Goal: Task Accomplishment & Management: Use online tool/utility

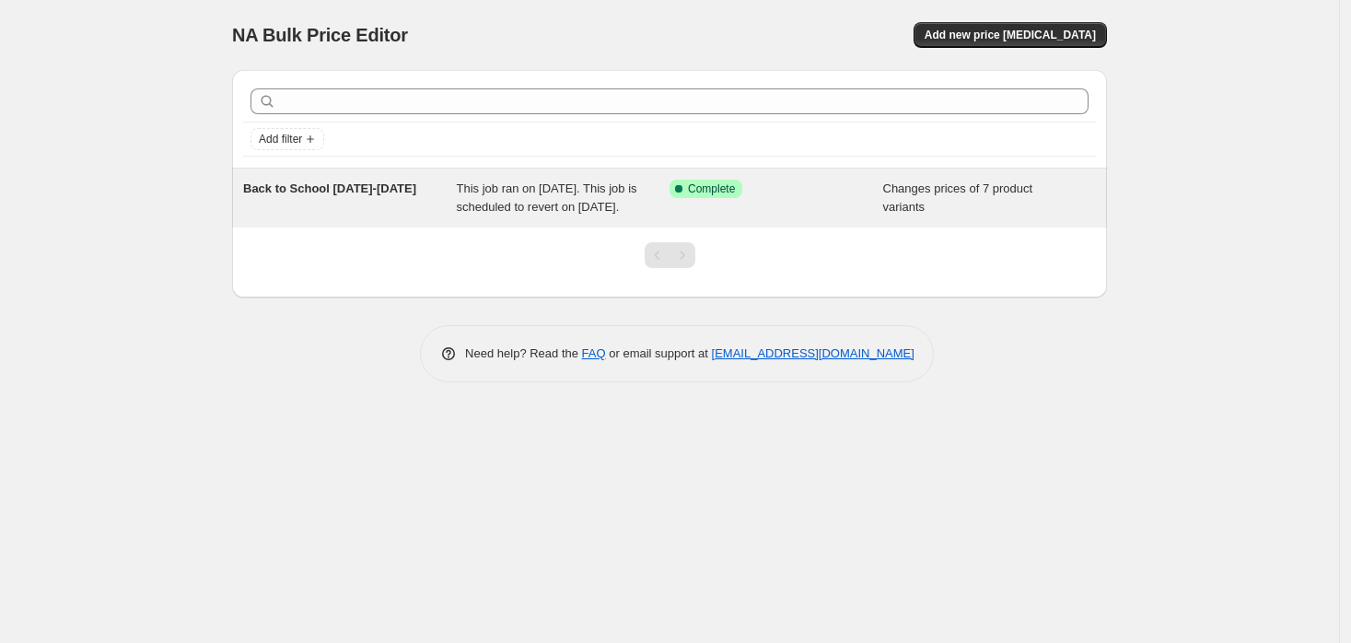
click at [562, 191] on span "This job ran on [DATE]. This job is scheduled to revert on [DATE]." at bounding box center [547, 197] width 181 height 32
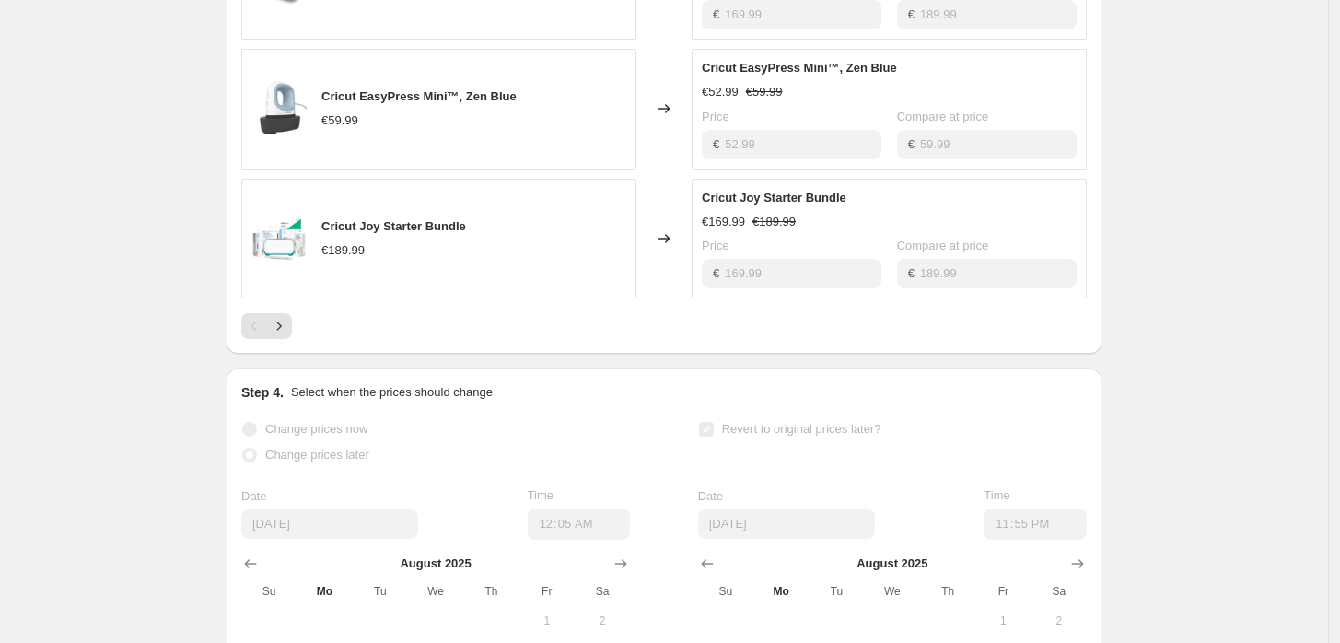
scroll to position [1194, 0]
click at [278, 333] on icon "Next" at bounding box center [279, 324] width 18 height 18
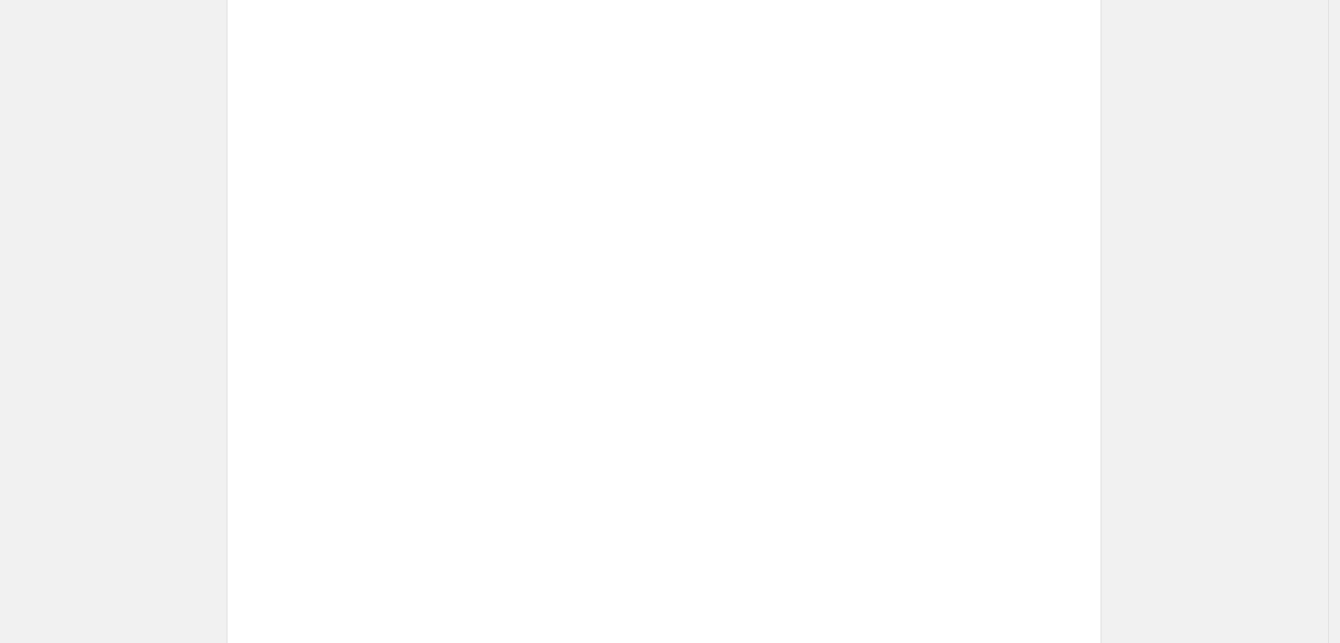
scroll to position [1120, 0]
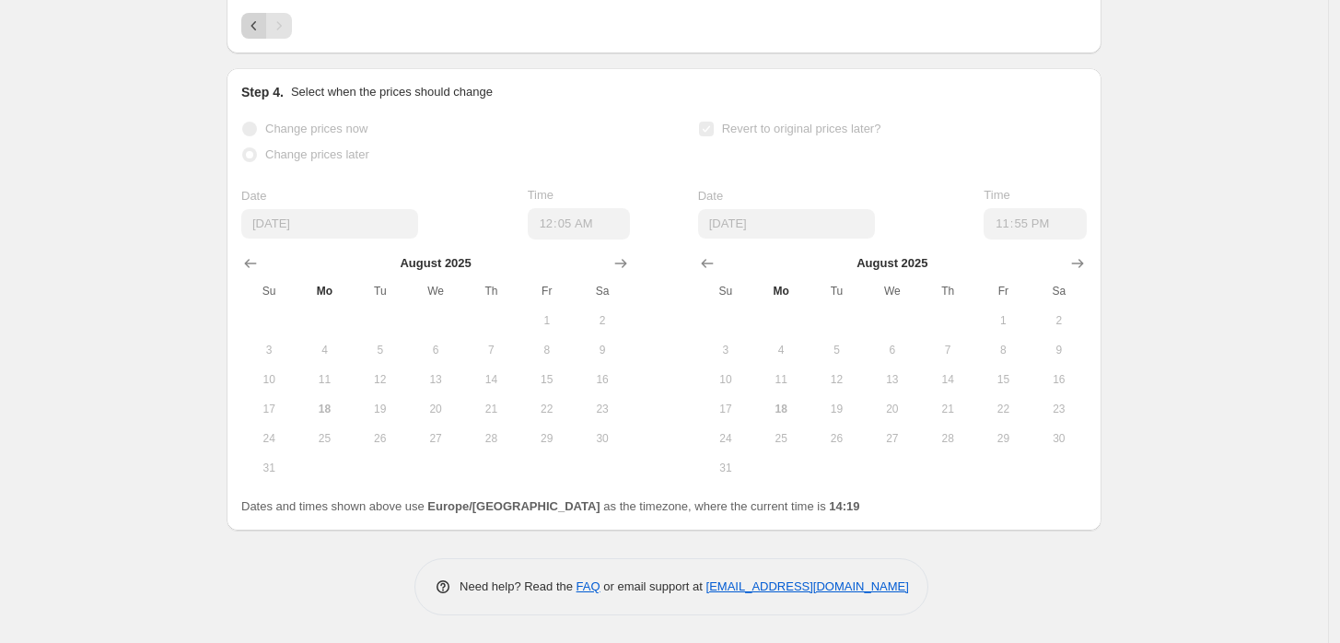
click at [256, 26] on icon "Previous" at bounding box center [254, 26] width 18 height 18
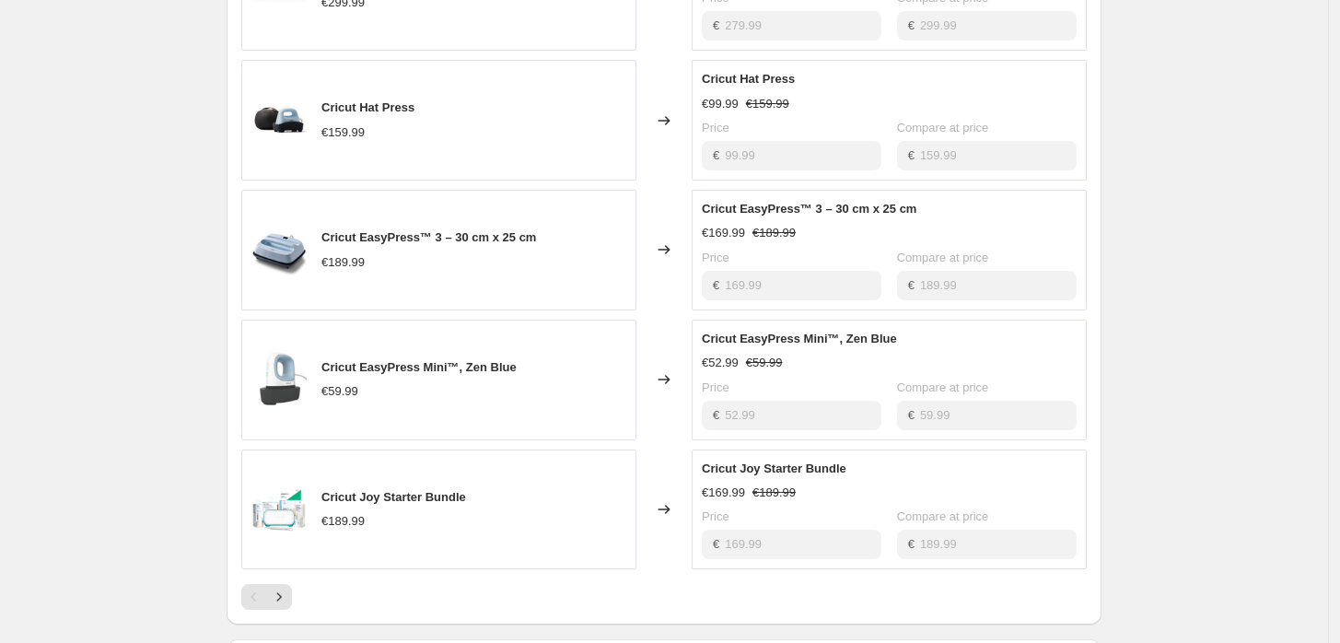
scroll to position [882, 0]
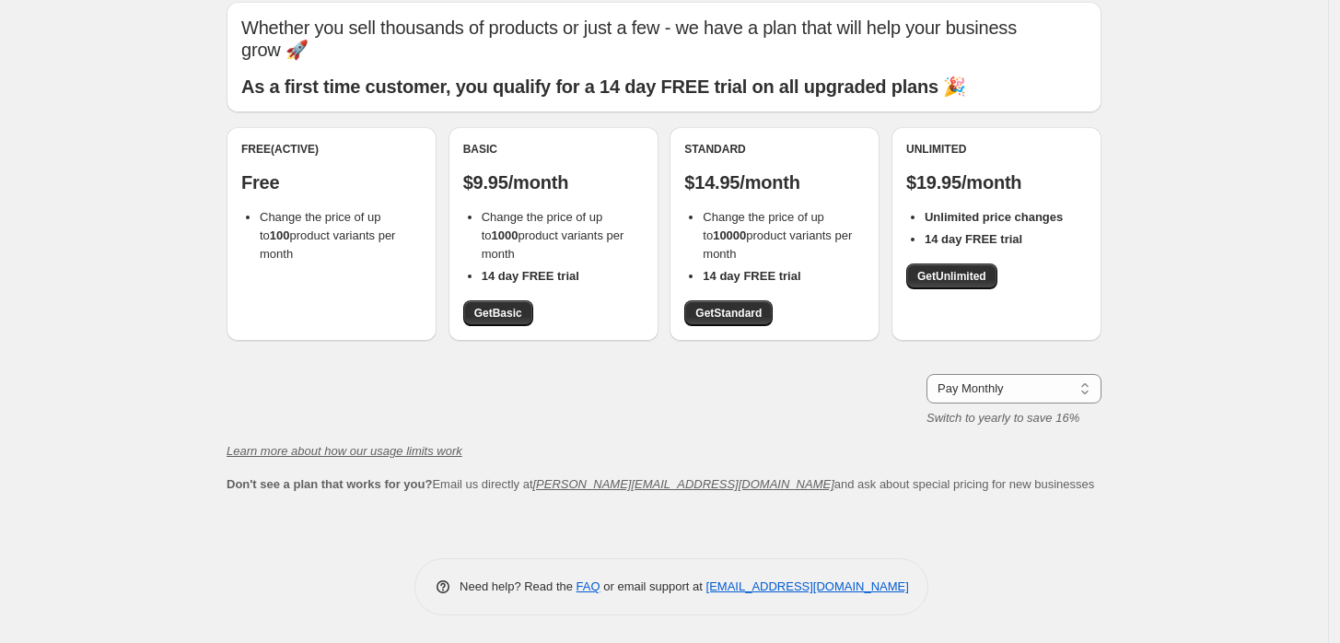
scroll to position [68, 0]
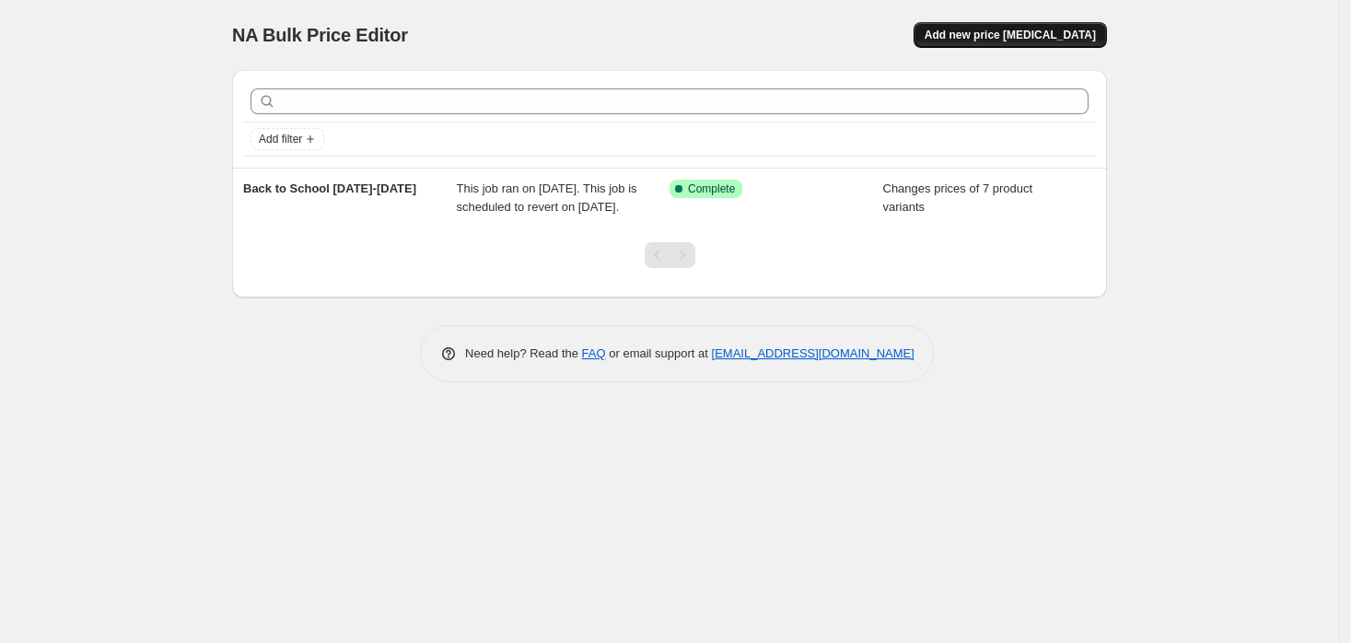
click at [1069, 33] on span "Add new price [MEDICAL_DATA]" at bounding box center [1010, 35] width 171 height 15
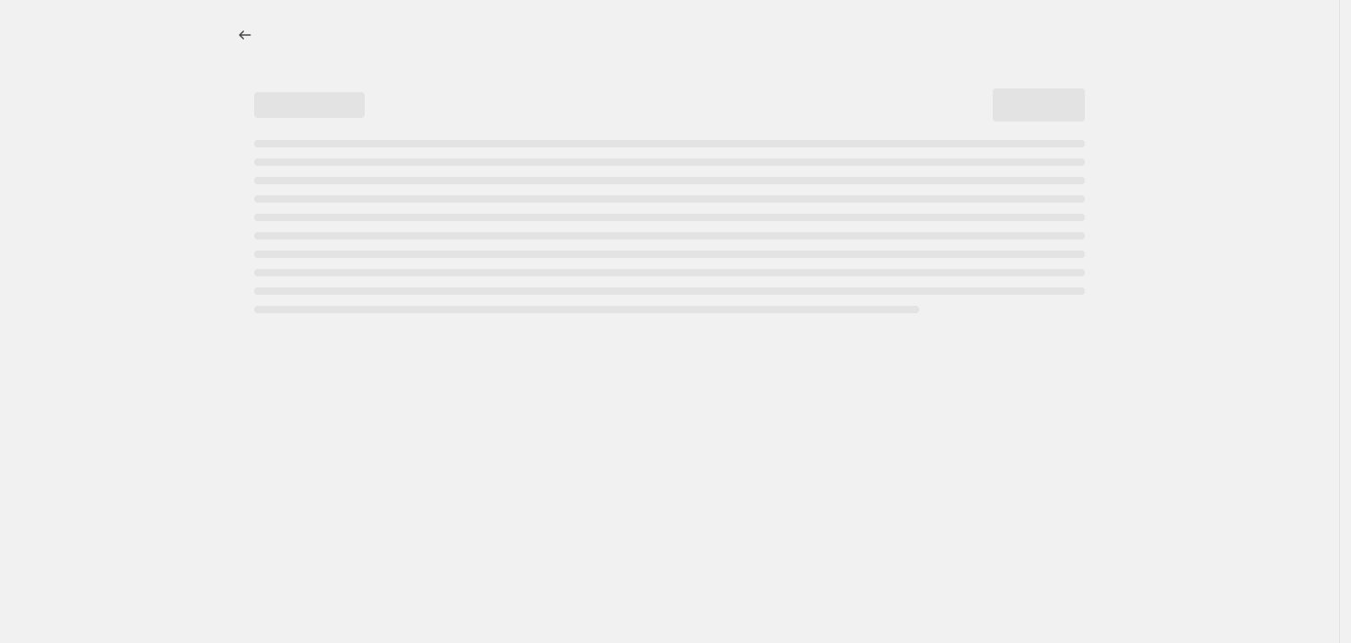
select select "percentage"
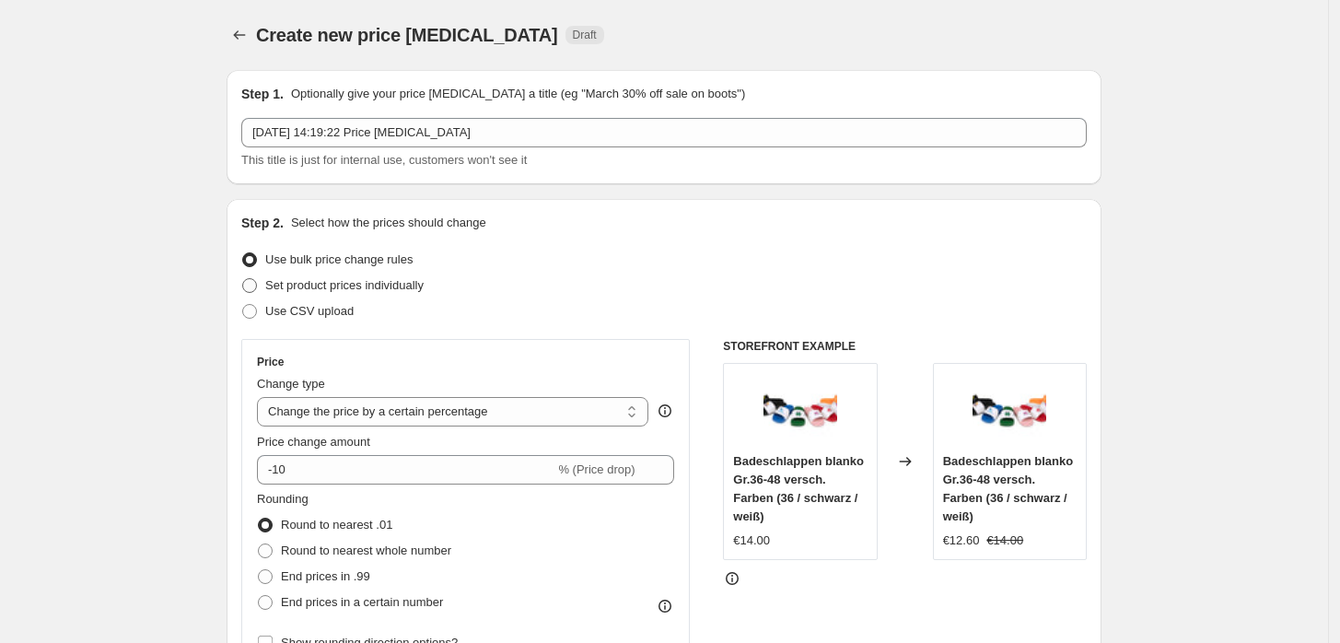
click at [400, 288] on span "Set product prices individually" at bounding box center [344, 285] width 158 height 14
click at [243, 279] on input "Set product prices individually" at bounding box center [242, 278] width 1 height 1
radio input "true"
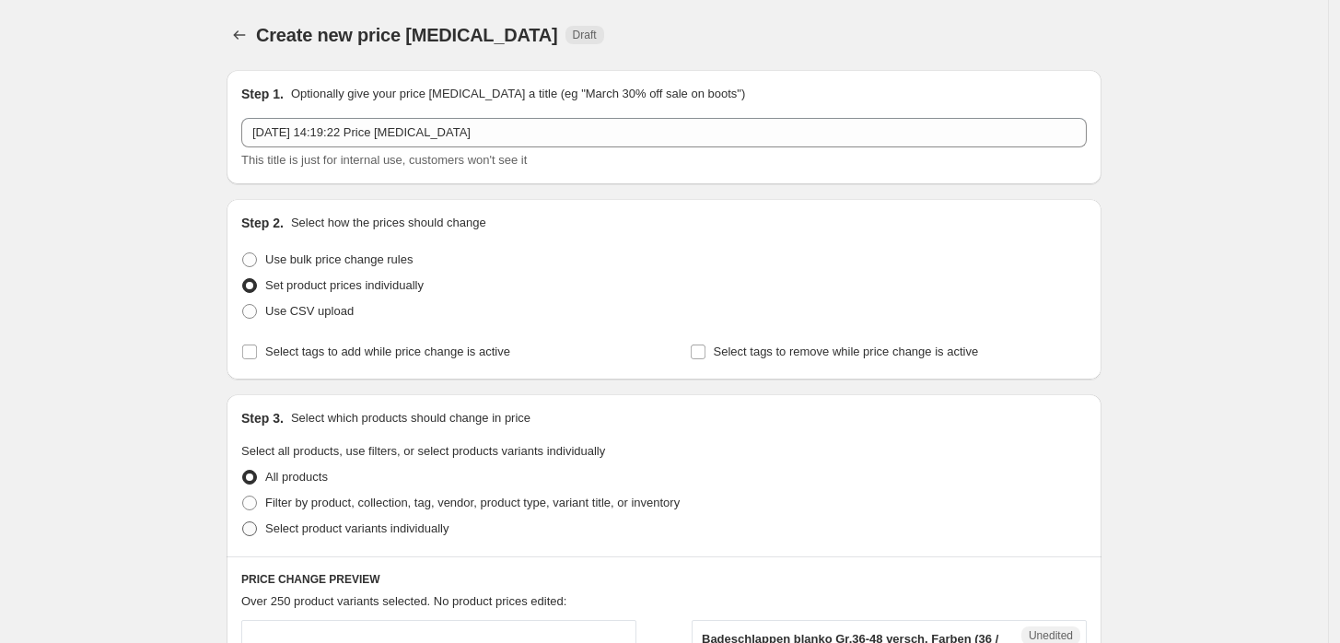
click at [356, 528] on span "Select product variants individually" at bounding box center [356, 528] width 183 height 14
click at [243, 522] on input "Select product variants individually" at bounding box center [242, 521] width 1 height 1
radio input "true"
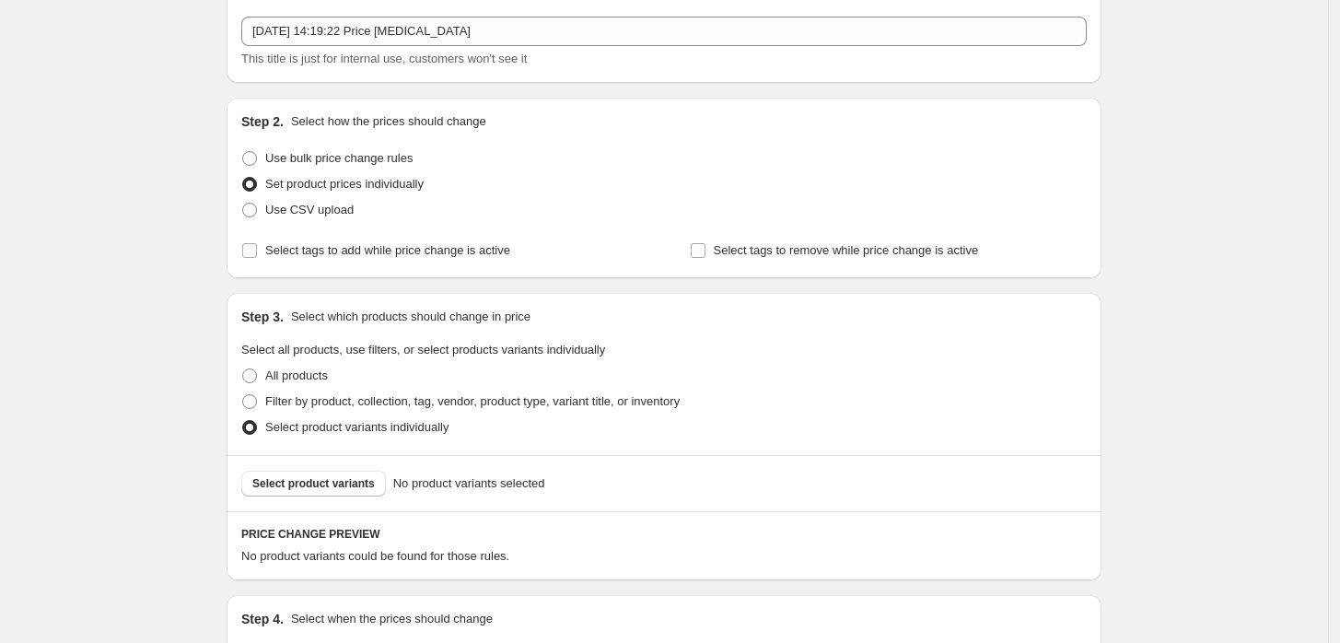
scroll to position [239, 0]
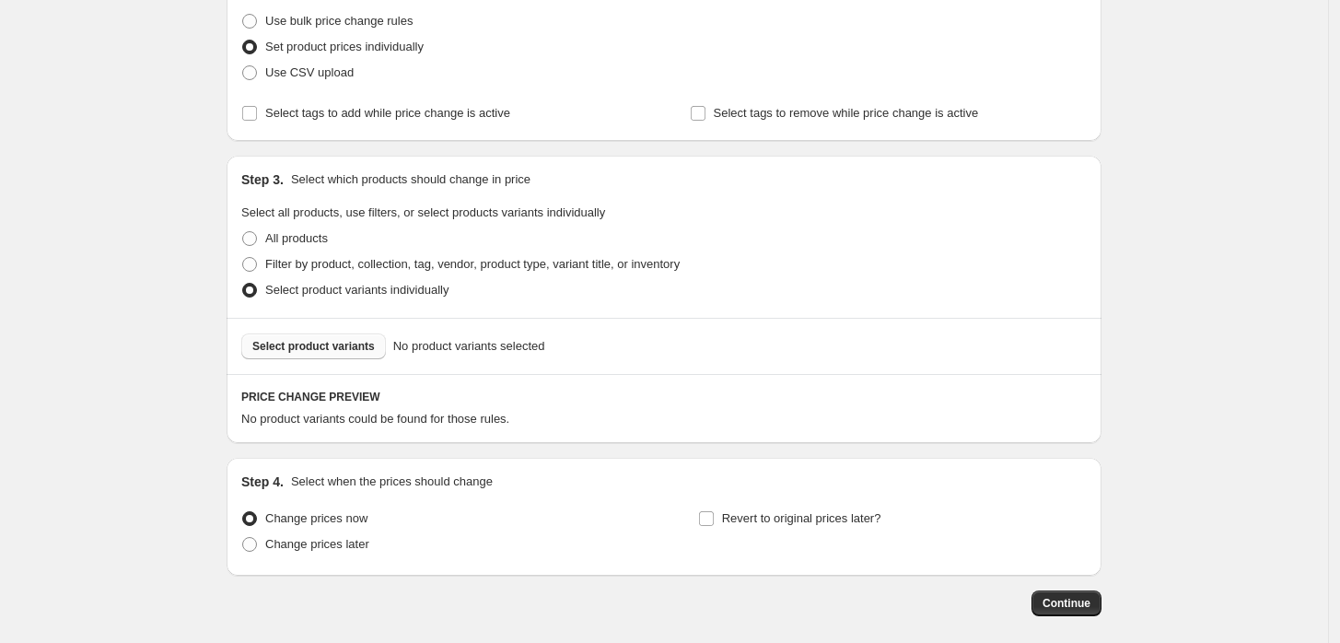
click at [326, 344] on span "Select product variants" at bounding box center [313, 346] width 123 height 15
click at [347, 265] on span "Filter by product, collection, tag, vendor, product type, variant title, or inv…" at bounding box center [472, 264] width 415 height 14
click at [243, 258] on input "Filter by product, collection, tag, vendor, product type, variant title, or inv…" at bounding box center [242, 257] width 1 height 1
radio input "true"
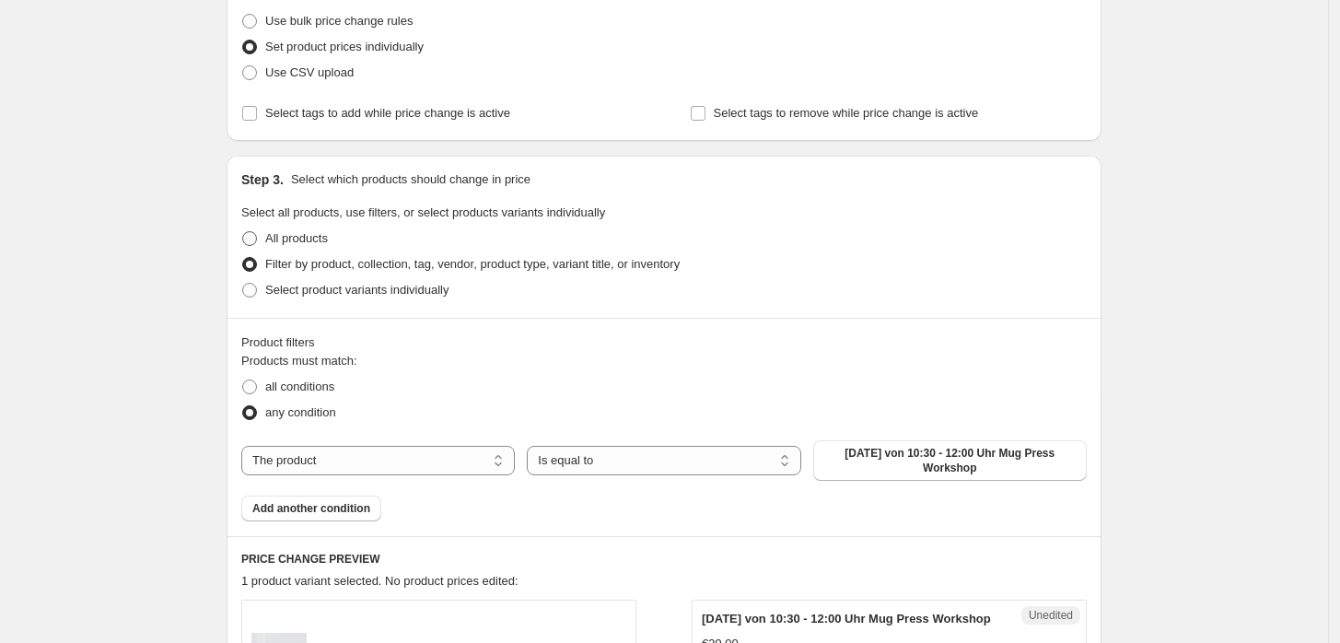
click at [297, 240] on span "All products" at bounding box center [296, 238] width 63 height 14
click at [243, 232] on input "All products" at bounding box center [242, 231] width 1 height 1
radio input "true"
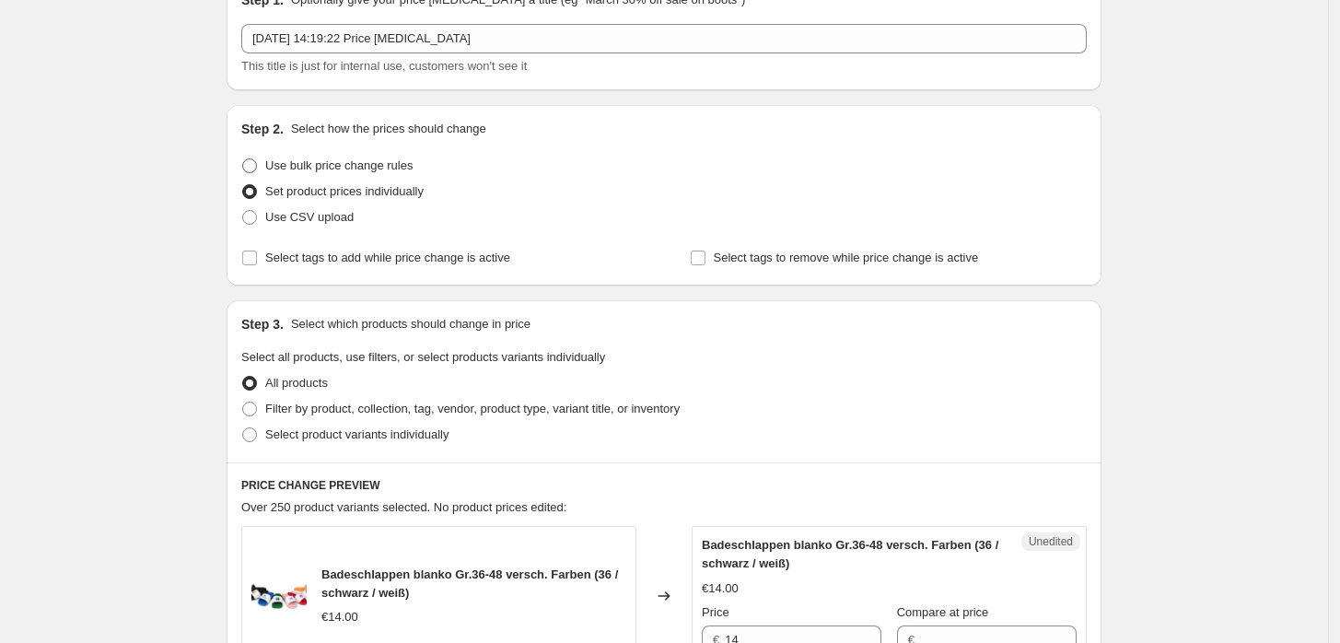
scroll to position [0, 0]
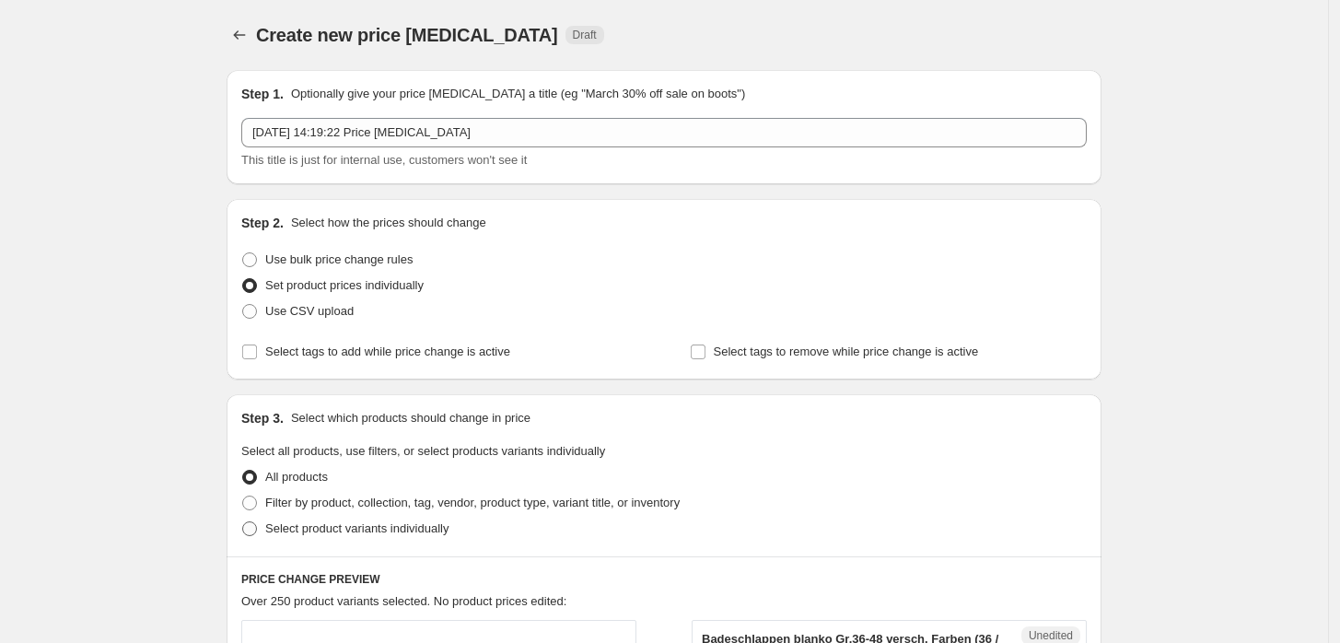
click at [297, 527] on span "Select product variants individually" at bounding box center [356, 528] width 183 height 14
click at [243, 522] on input "Select product variants individually" at bounding box center [242, 521] width 1 height 1
radio input "true"
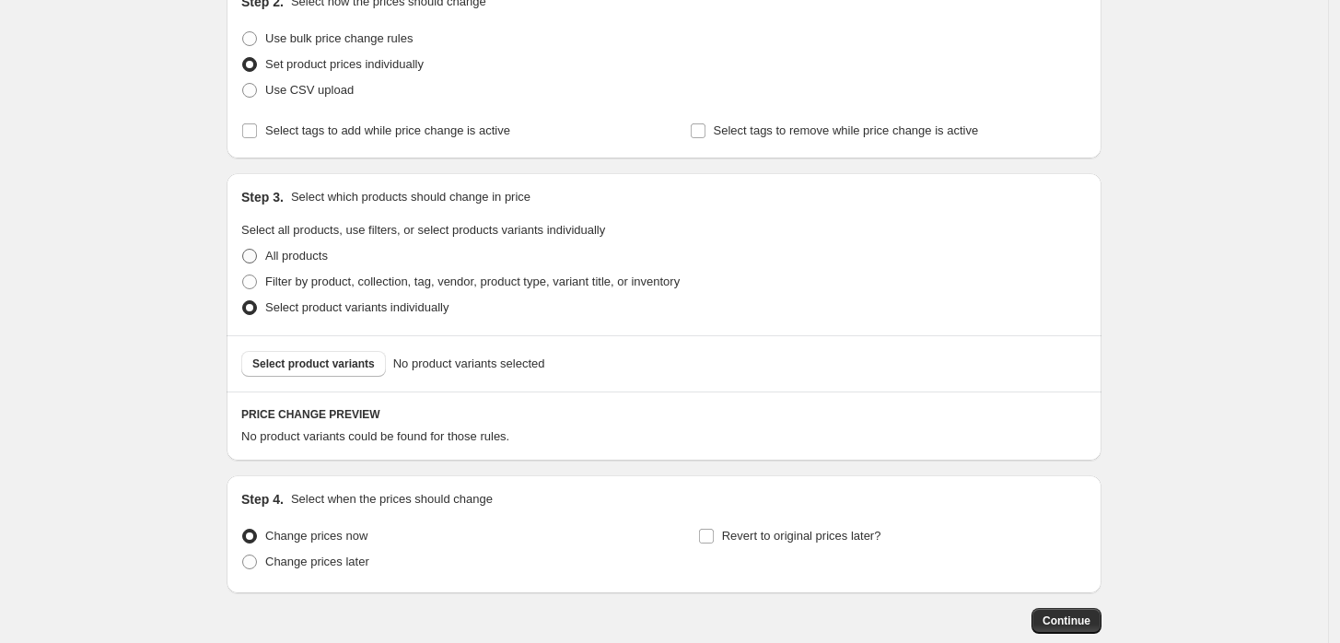
scroll to position [239, 0]
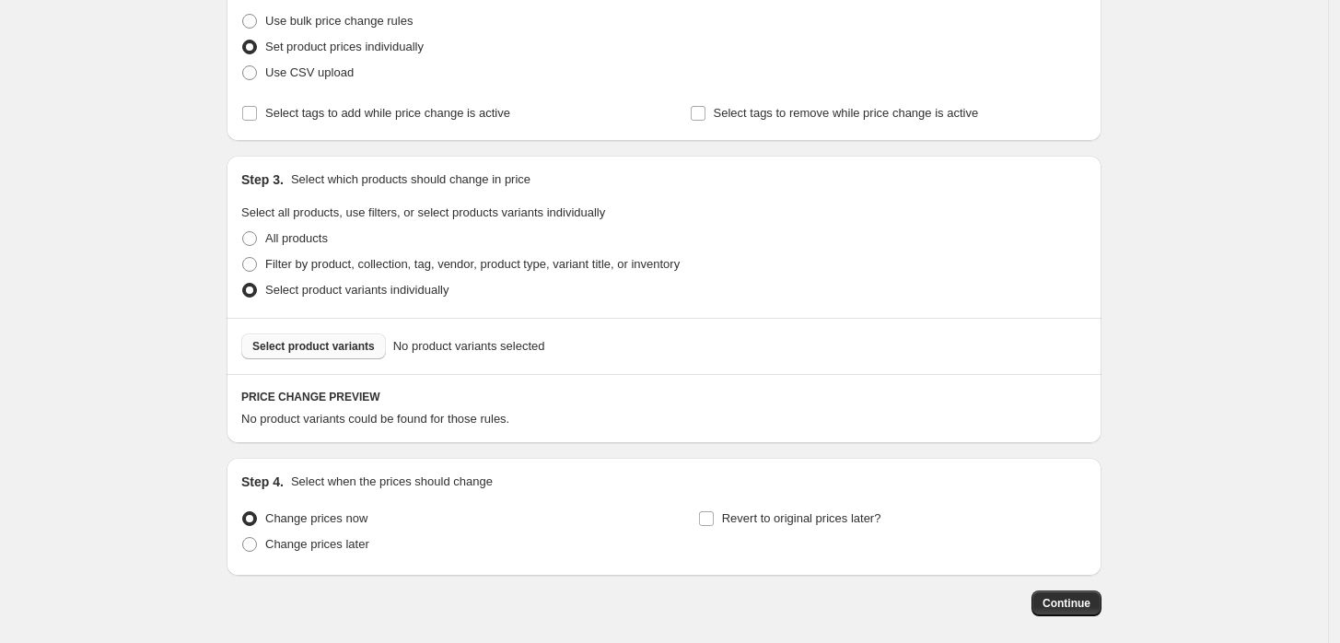
click at [339, 349] on span "Select product variants" at bounding box center [313, 346] width 123 height 15
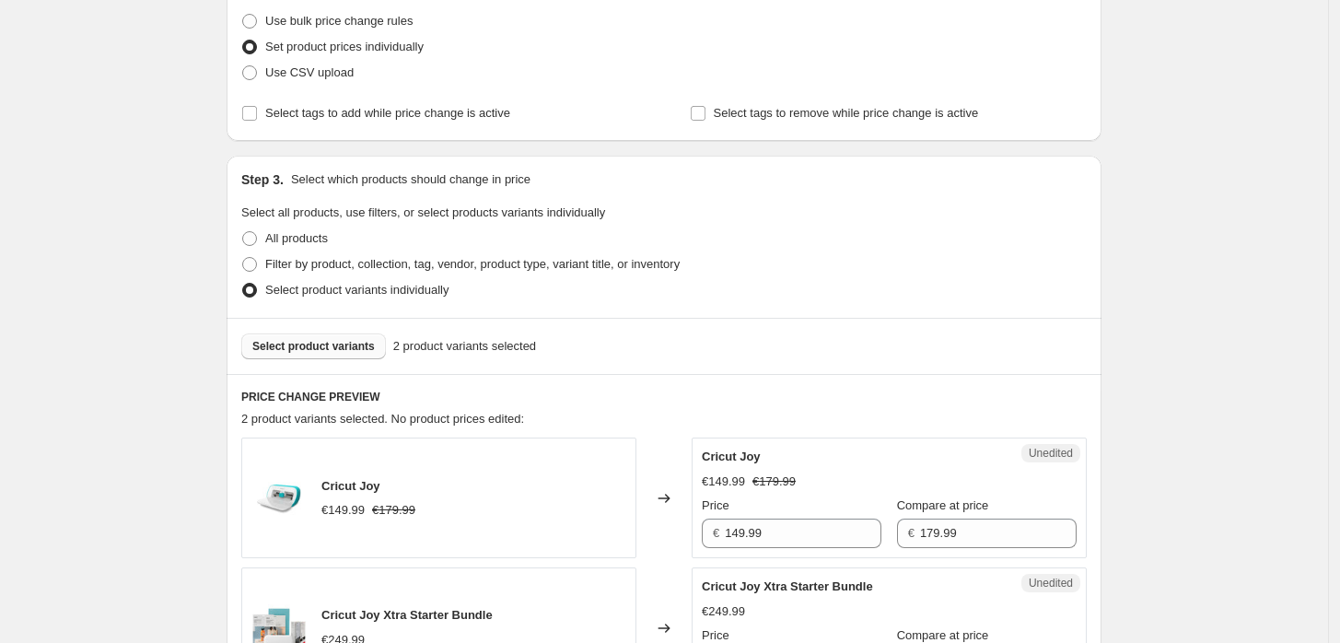
click at [331, 348] on span "Select product variants" at bounding box center [313, 346] width 123 height 15
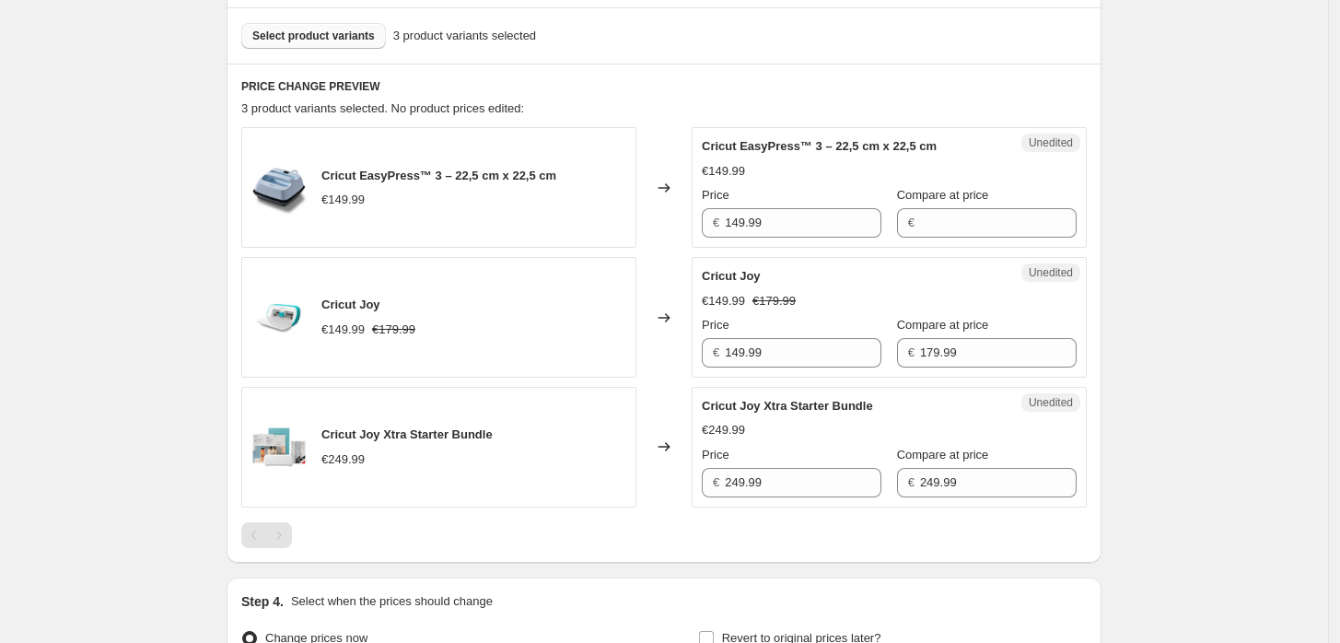
scroll to position [548, 0]
click at [346, 39] on span "Select product variants" at bounding box center [313, 36] width 123 height 15
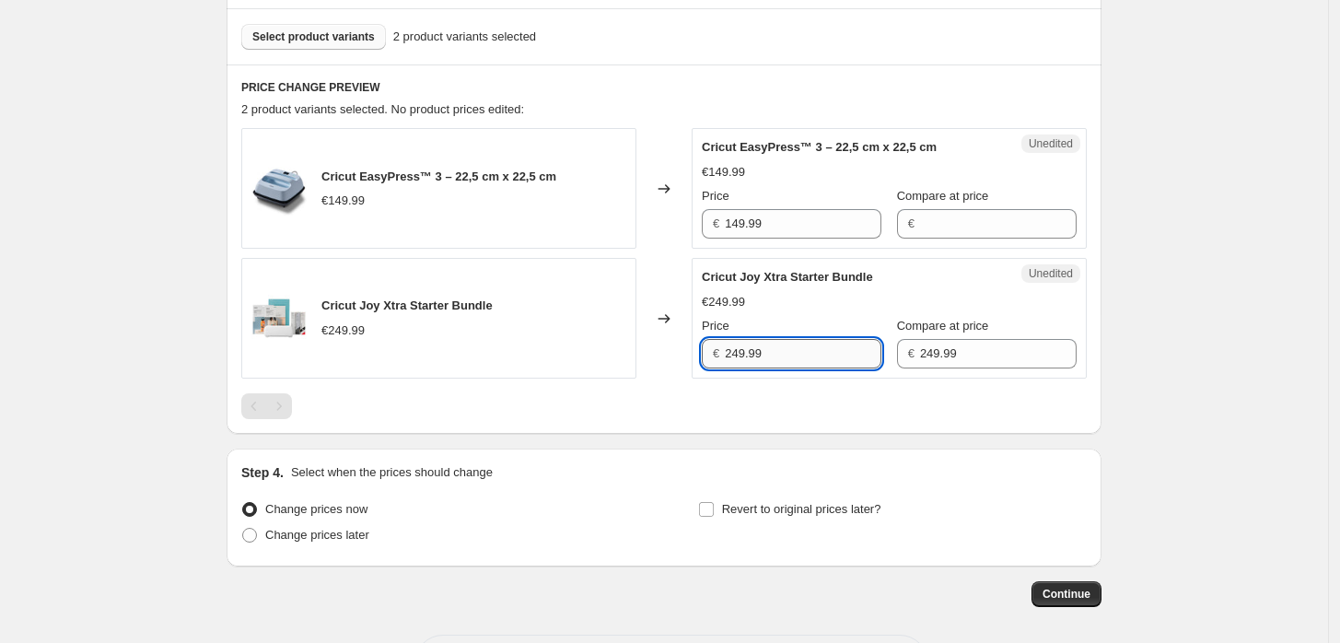
click at [800, 358] on input "249.99" at bounding box center [803, 353] width 157 height 29
type input "2"
click at [317, 39] on span "Select product variants" at bounding box center [313, 36] width 123 height 15
click at [855, 348] on input "249.99" at bounding box center [803, 353] width 157 height 29
type input "249.99"
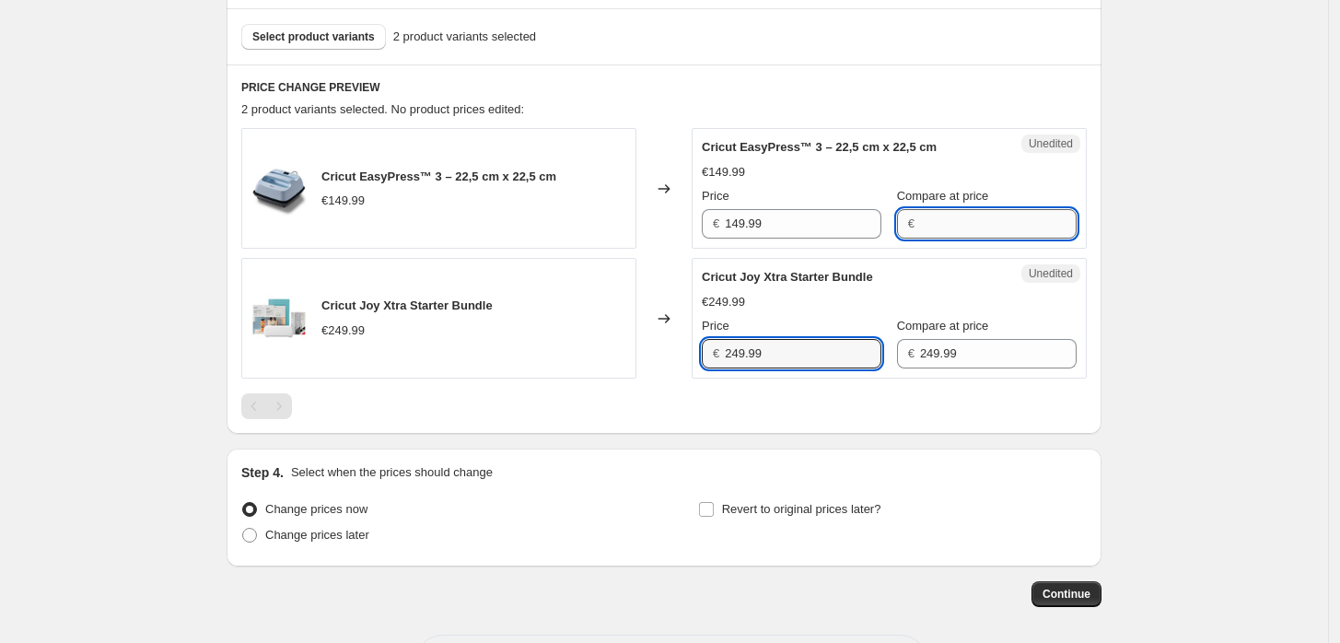
click at [982, 230] on input "Compare at price" at bounding box center [998, 223] width 157 height 29
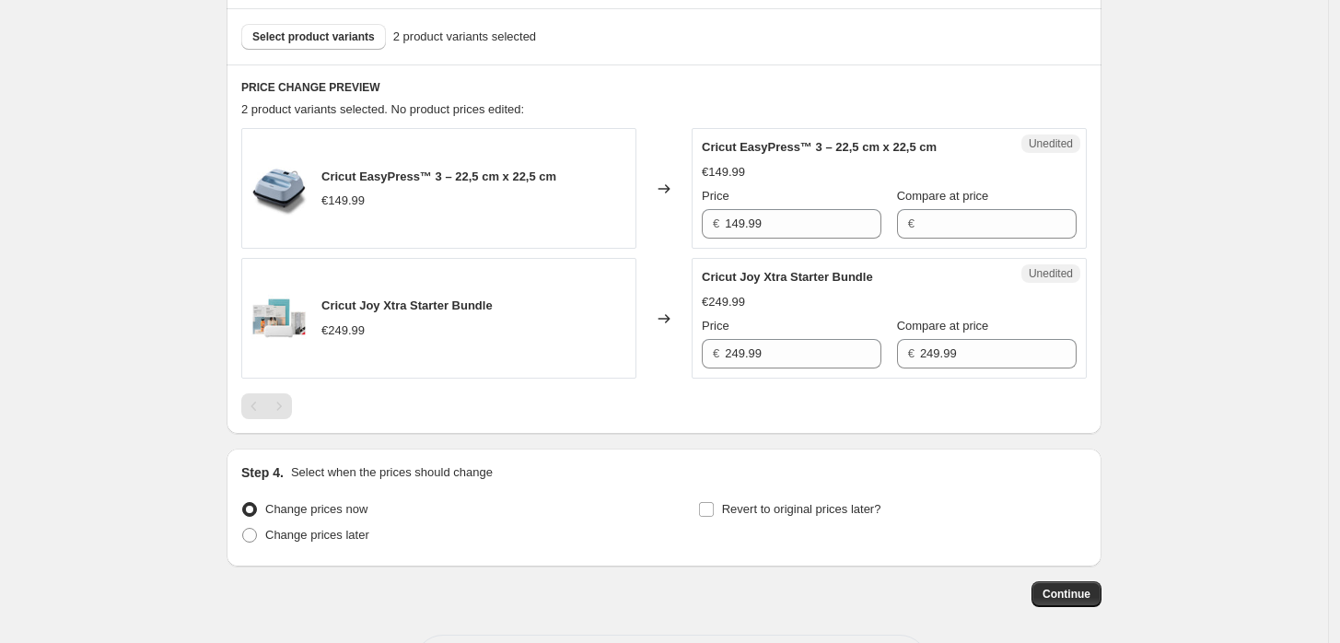
click at [664, 321] on icon at bounding box center [664, 319] width 18 height 18
click at [671, 314] on icon at bounding box center [665, 318] width 12 height 9
click at [1061, 588] on span "Continue" at bounding box center [1067, 594] width 48 height 15
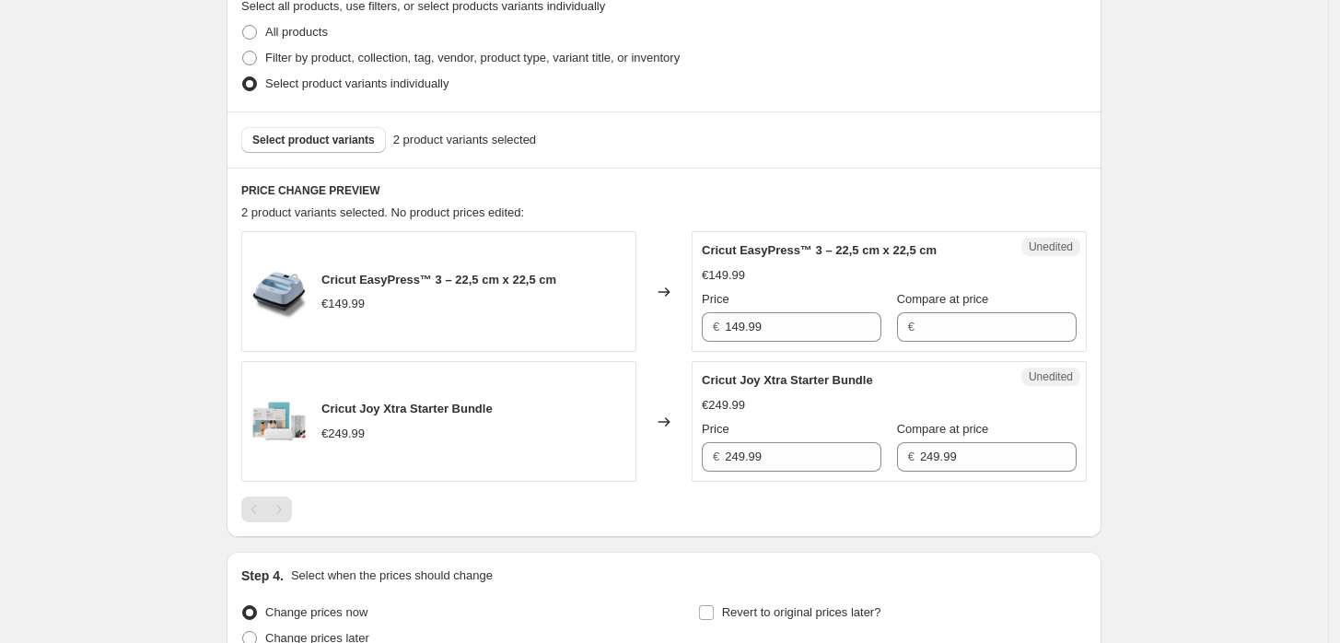
scroll to position [0, 0]
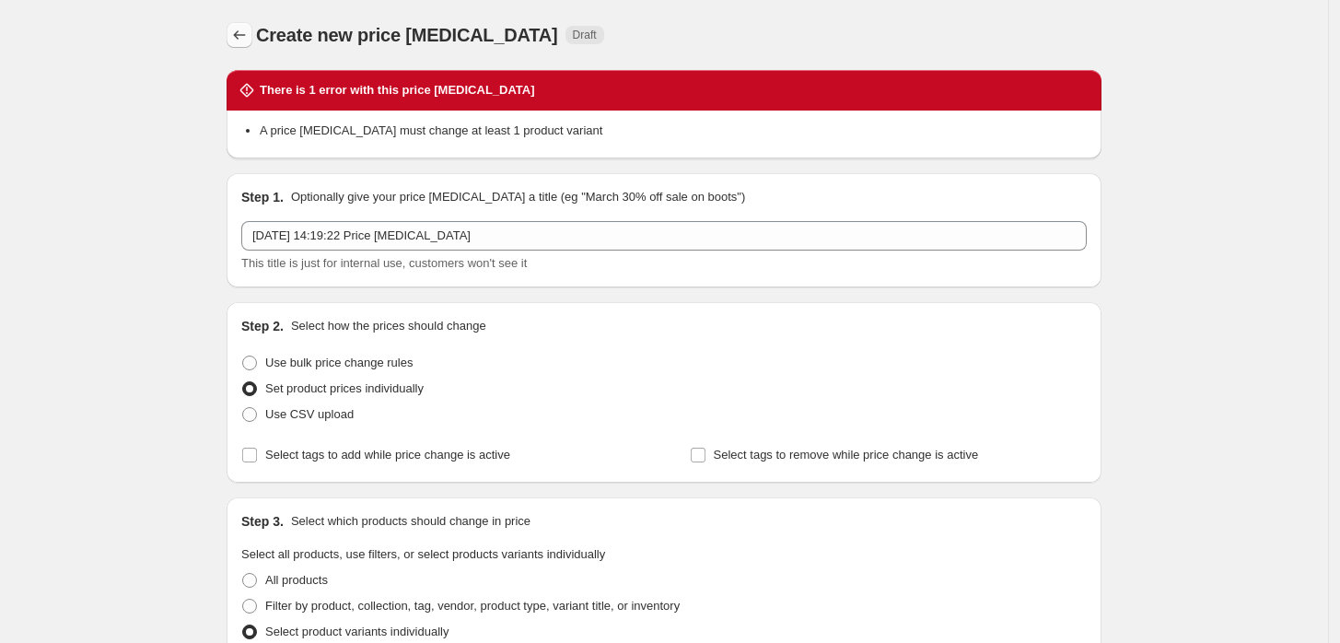
click at [244, 24] on button "Price change jobs" at bounding box center [240, 35] width 26 height 26
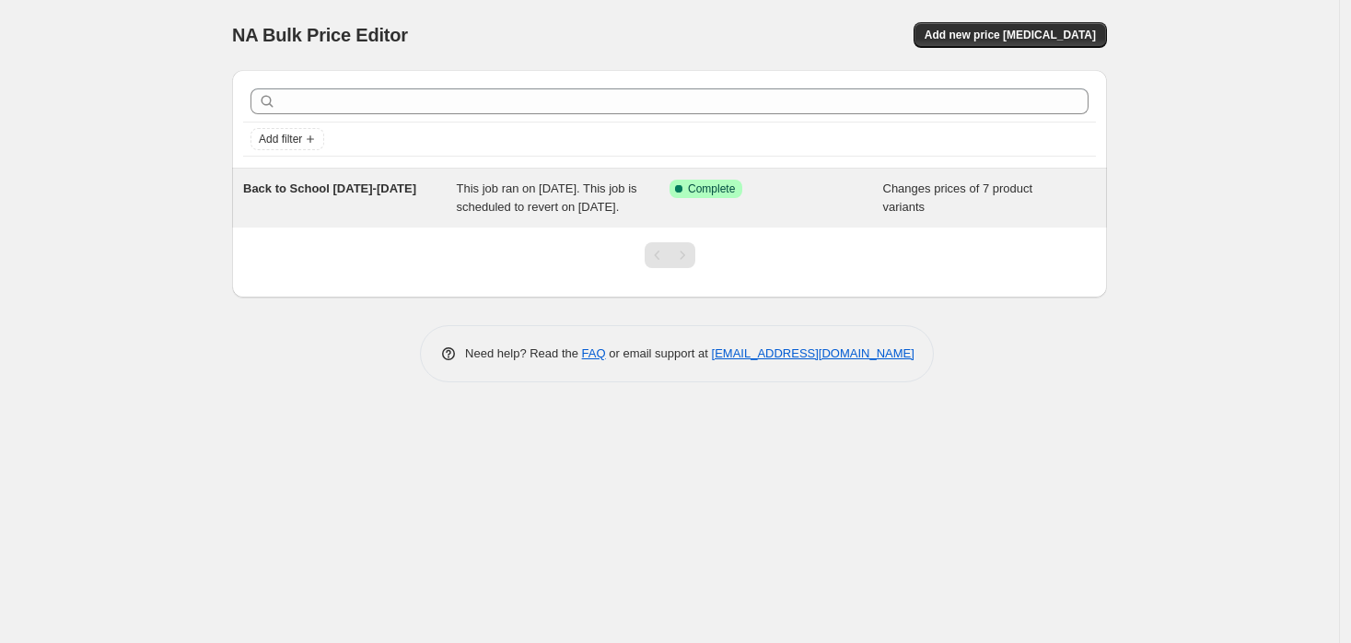
click at [485, 194] on span "This job ran on [DATE]. This job is scheduled to revert on [DATE]." at bounding box center [547, 197] width 181 height 32
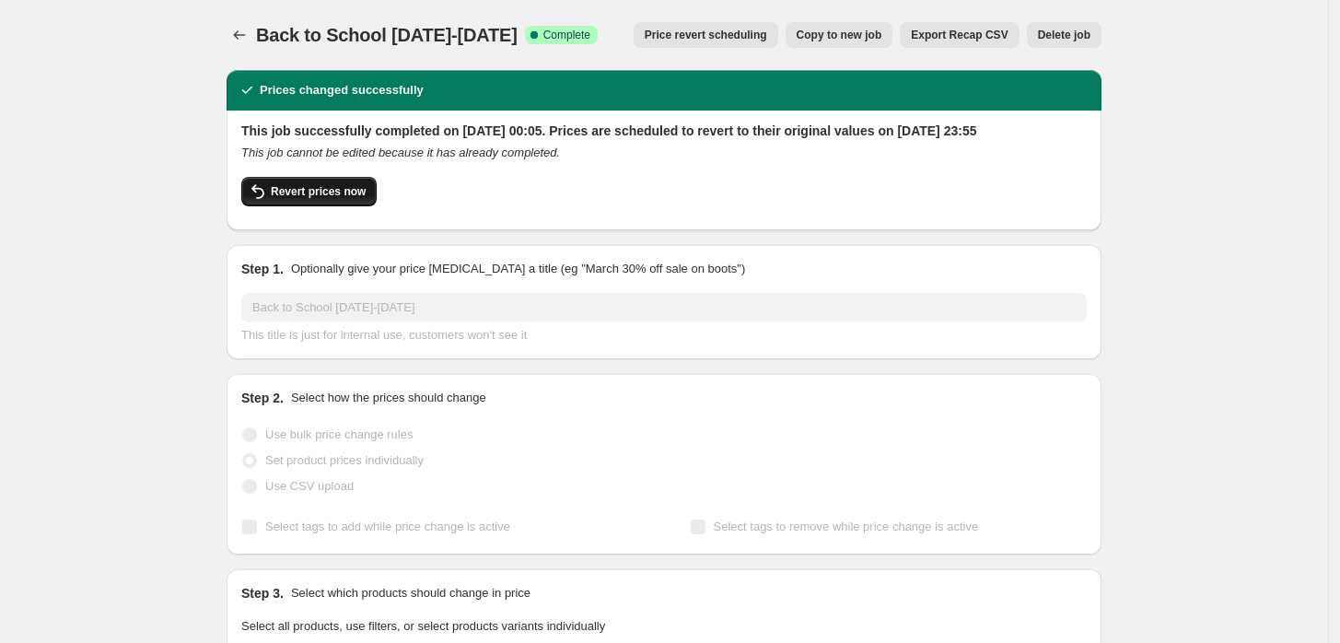
click at [321, 199] on span "Revert prices now" at bounding box center [318, 191] width 95 height 15
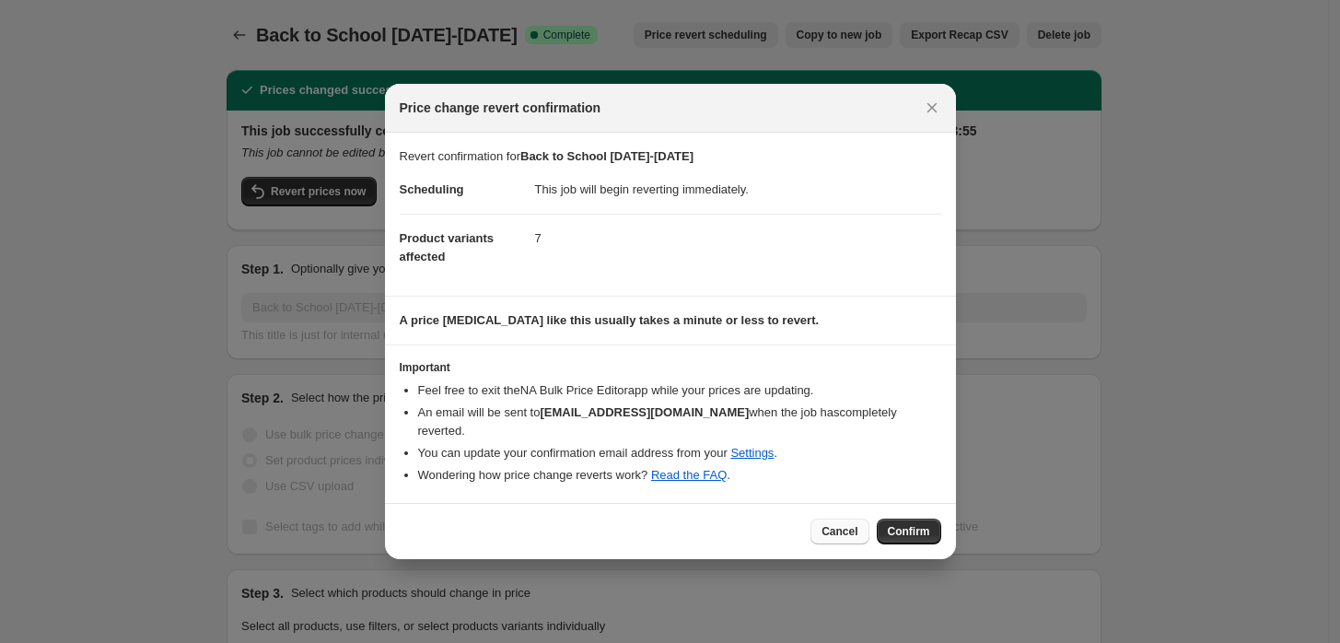
click at [833, 524] on span "Cancel" at bounding box center [840, 531] width 36 height 15
checkbox input "true"
